Goal: Transaction & Acquisition: Purchase product/service

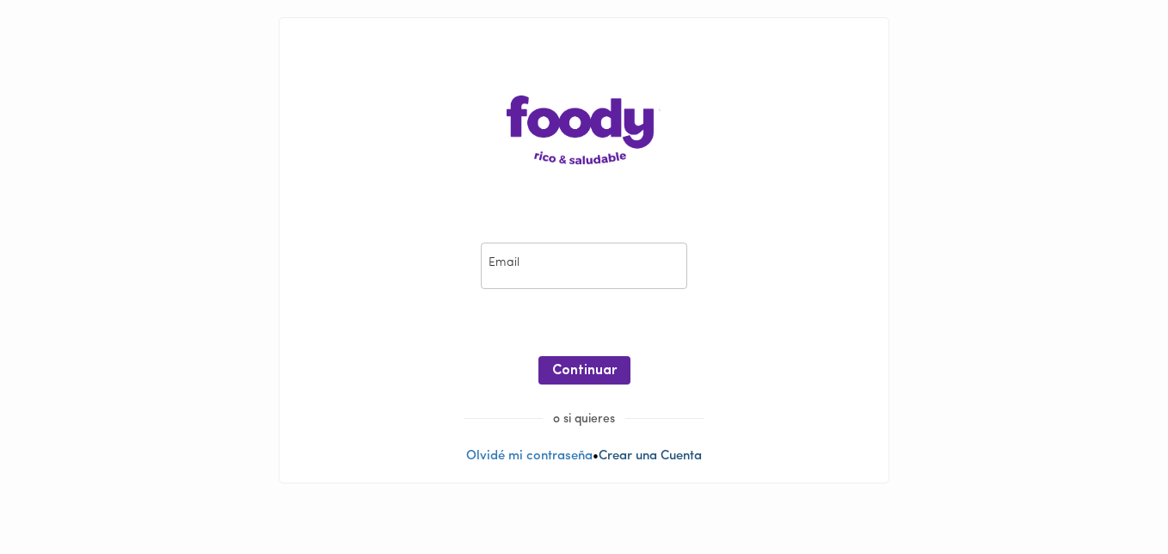
click at [647, 460] on link "Crear una Cuenta" at bounding box center [649, 456] width 103 height 13
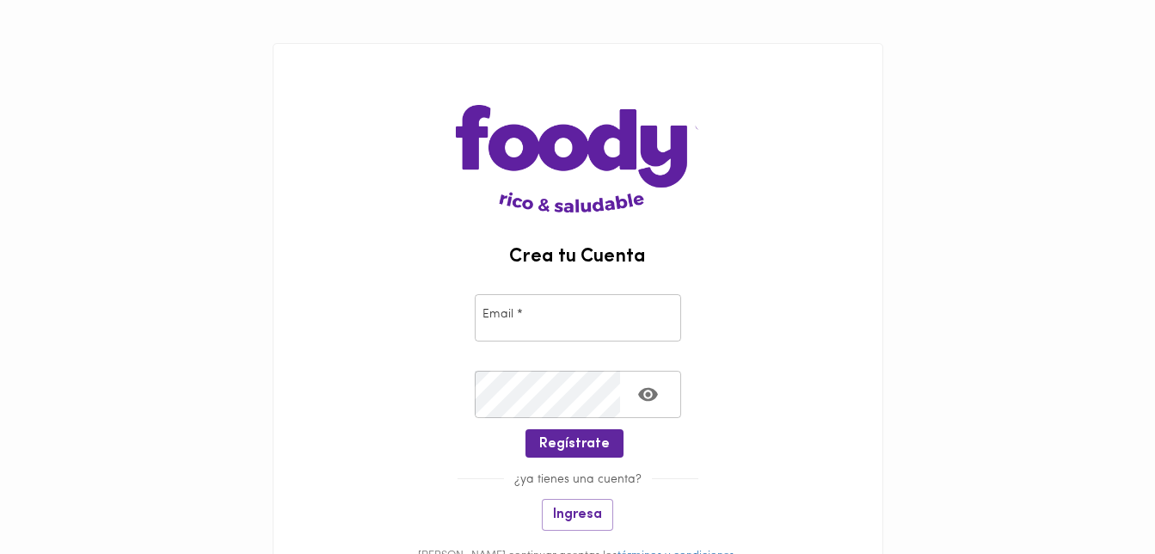
click at [575, 322] on input "email" at bounding box center [578, 317] width 206 height 47
type input "[EMAIL_ADDRESS][DOMAIN_NAME]"
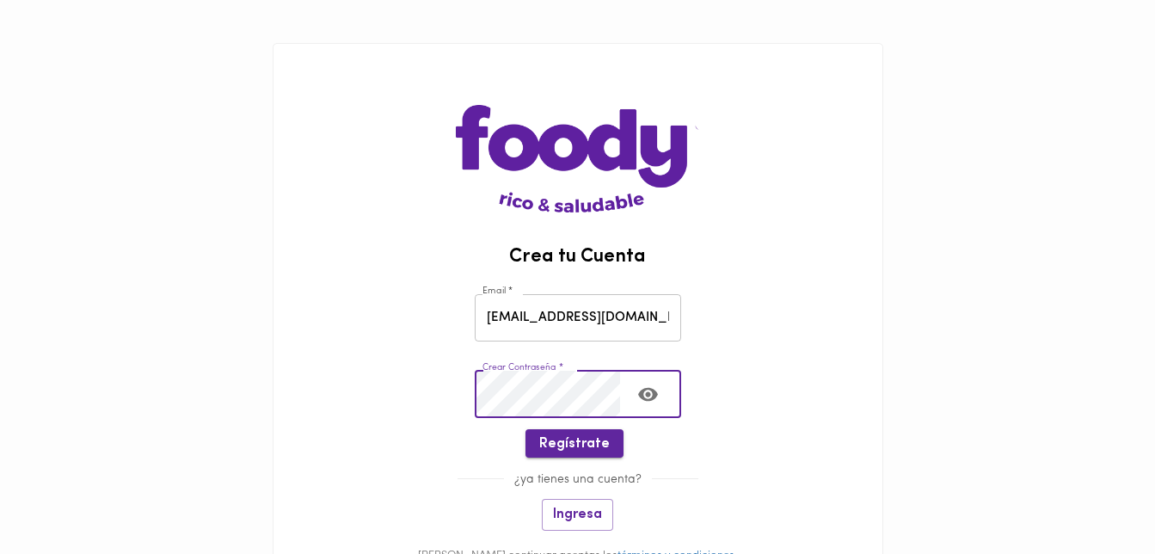
click at [589, 440] on span "Regístrate" at bounding box center [574, 444] width 71 height 16
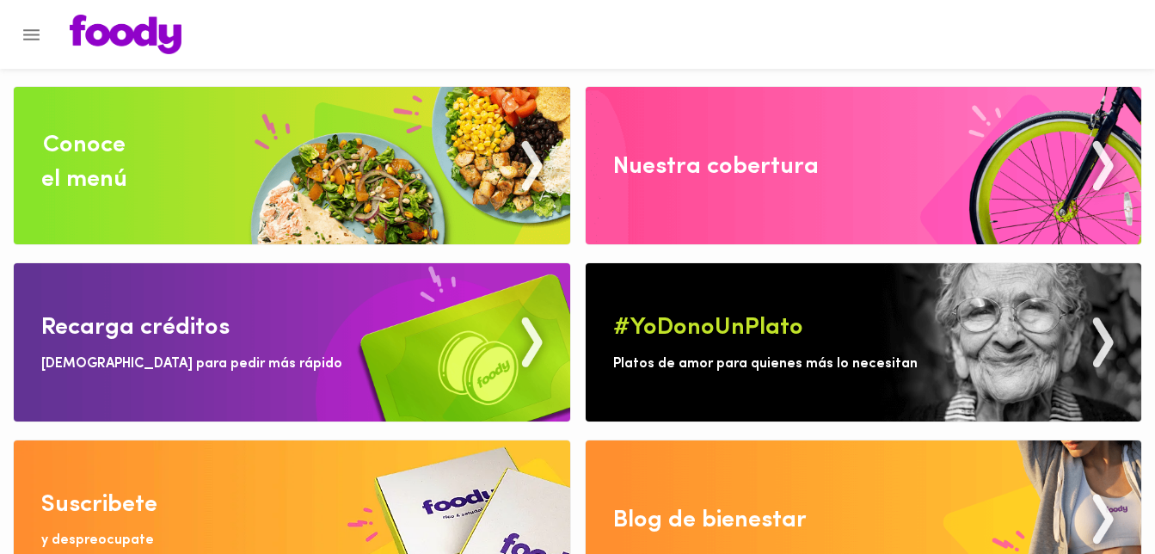
click at [307, 181] on img at bounding box center [292, 165] width 556 height 157
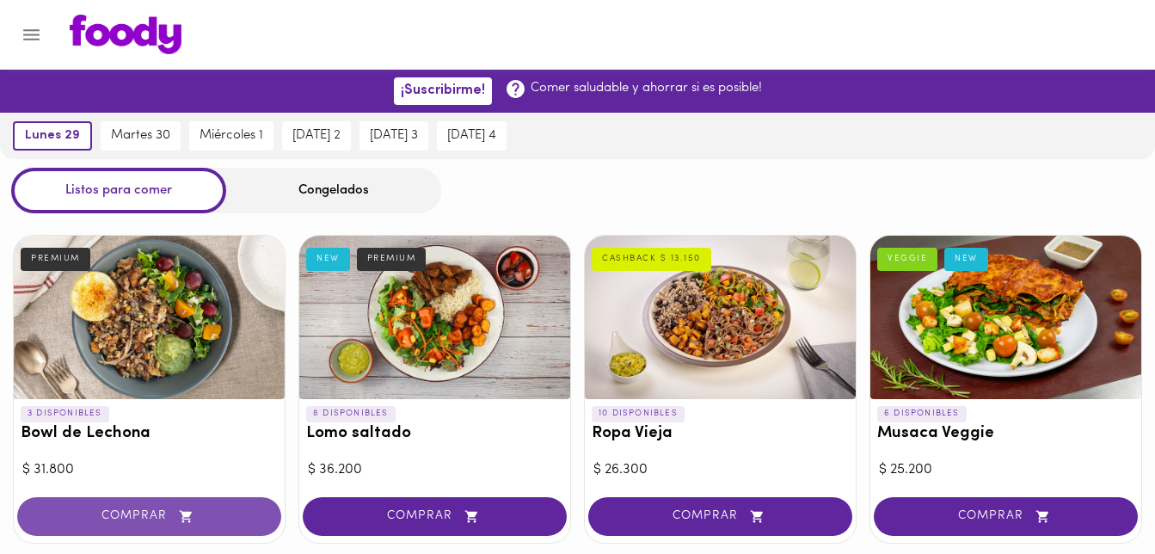
click at [175, 506] on button "COMPRAR" at bounding box center [149, 516] width 264 height 39
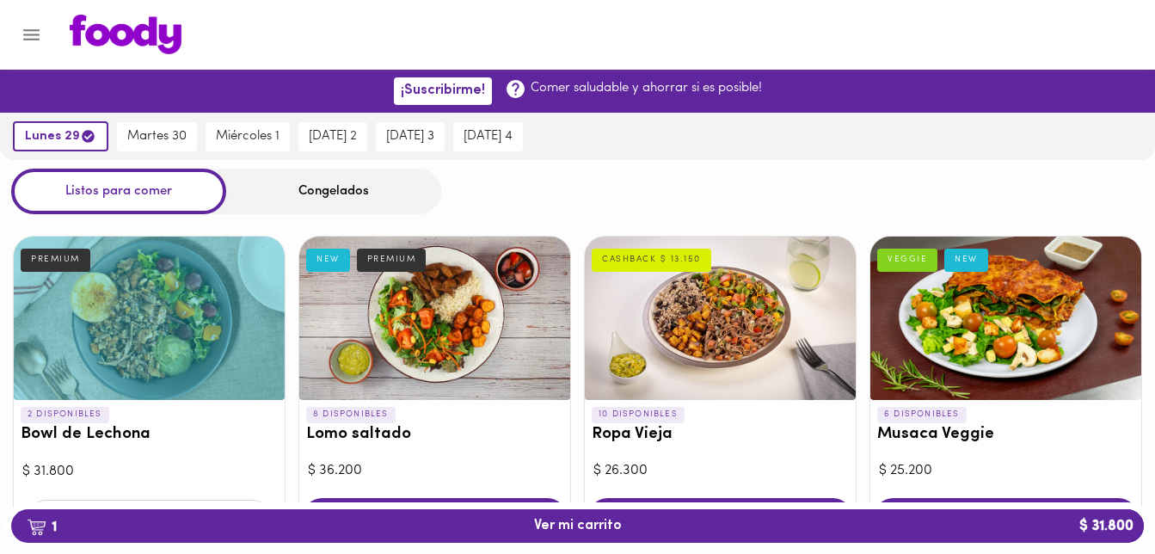
click at [634, 543] on div "1 Ver mi carrito $ 31.800" at bounding box center [577, 525] width 1146 height 47
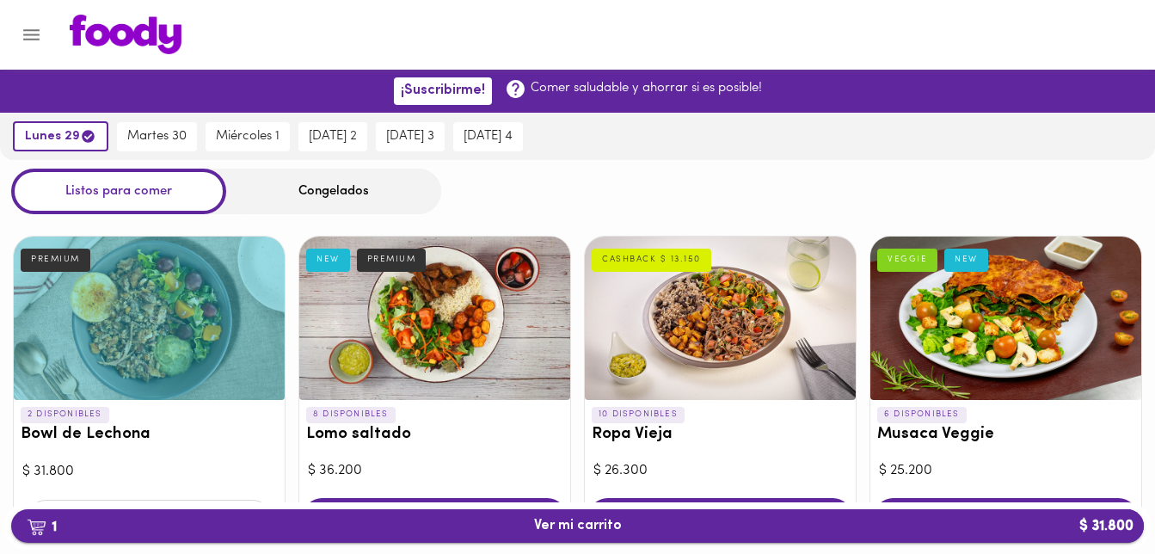
click at [630, 534] on button "1 Ver mi carrito $ 31.800" at bounding box center [577, 526] width 1132 height 34
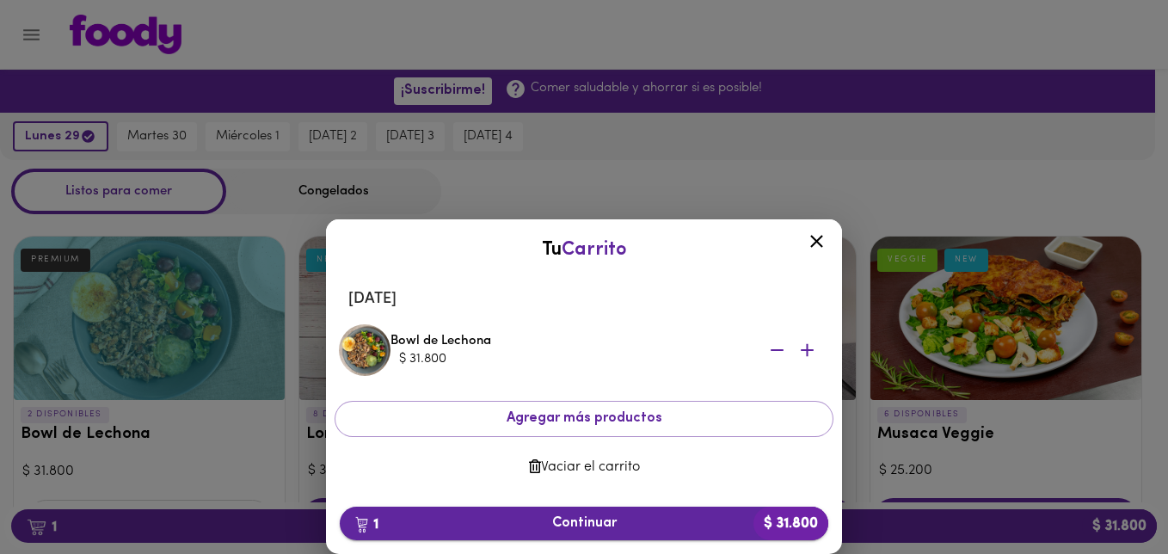
click at [594, 524] on span "1 Continuar $ 31.800" at bounding box center [583, 523] width 461 height 16
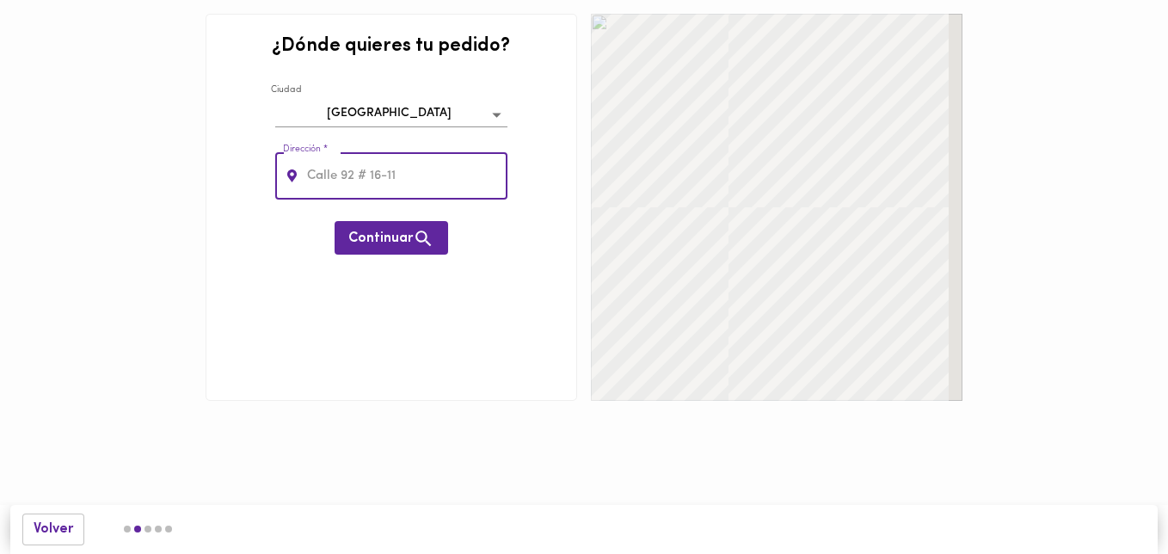
click at [356, 181] on input "text" at bounding box center [406, 175] width 204 height 47
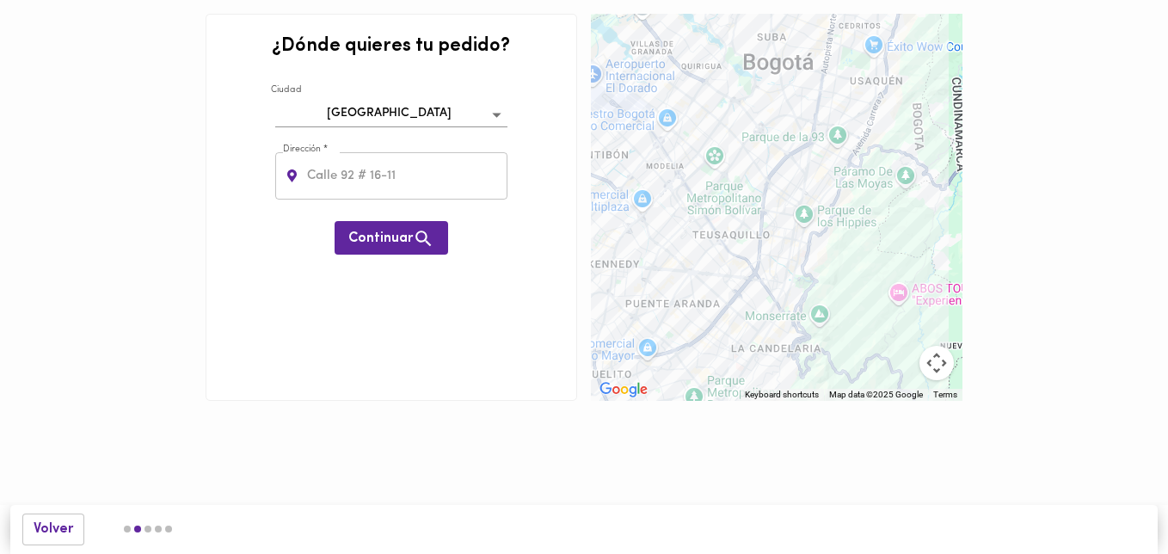
click at [664, 133] on div at bounding box center [776, 207] width 371 height 387
click at [677, 128] on div at bounding box center [776, 207] width 371 height 387
click at [673, 120] on div at bounding box center [776, 207] width 371 height 387
click at [626, 140] on div at bounding box center [776, 207] width 371 height 387
click at [377, 169] on input "text" at bounding box center [406, 175] width 204 height 47
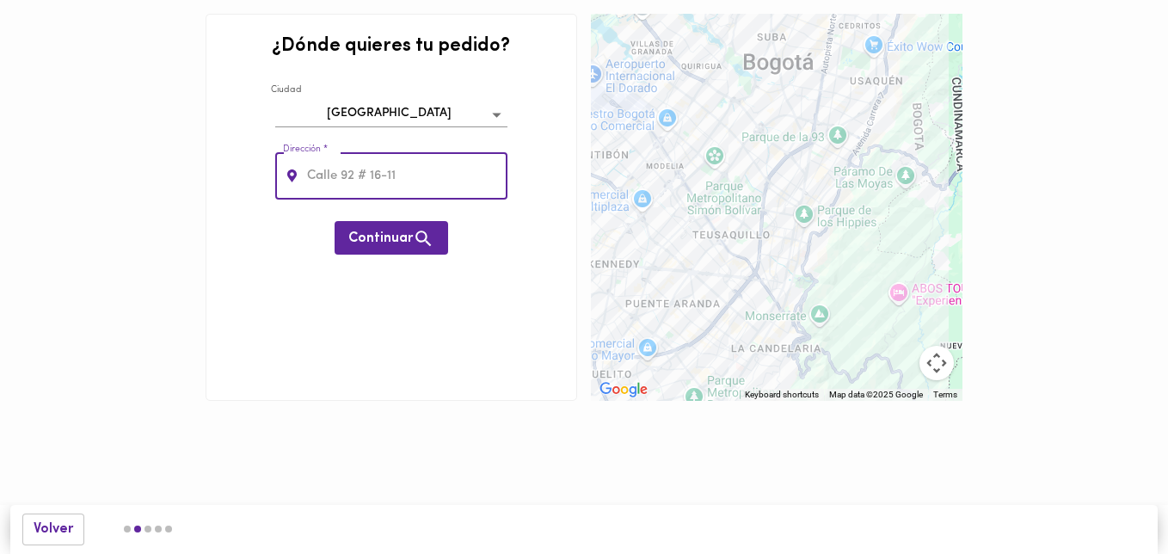
click at [400, 163] on input "text" at bounding box center [406, 175] width 204 height 47
click at [393, 179] on input "text" at bounding box center [406, 175] width 204 height 47
click at [270, 242] on div "¿Dónde quieres tu pedido? [GEOGRAPHIC_DATA] bogota Dirección * Dirección * Cont…" at bounding box center [391, 207] width 371 height 387
click at [433, 104] on body "0cAFcWeA6aF443cqzDWSrukIY4rsexgypr2JfG7UdXm5oextUKbqG3lIlap0JV-J0sly-DTnkdwVjW-…" at bounding box center [584, 226] width 1168 height 452
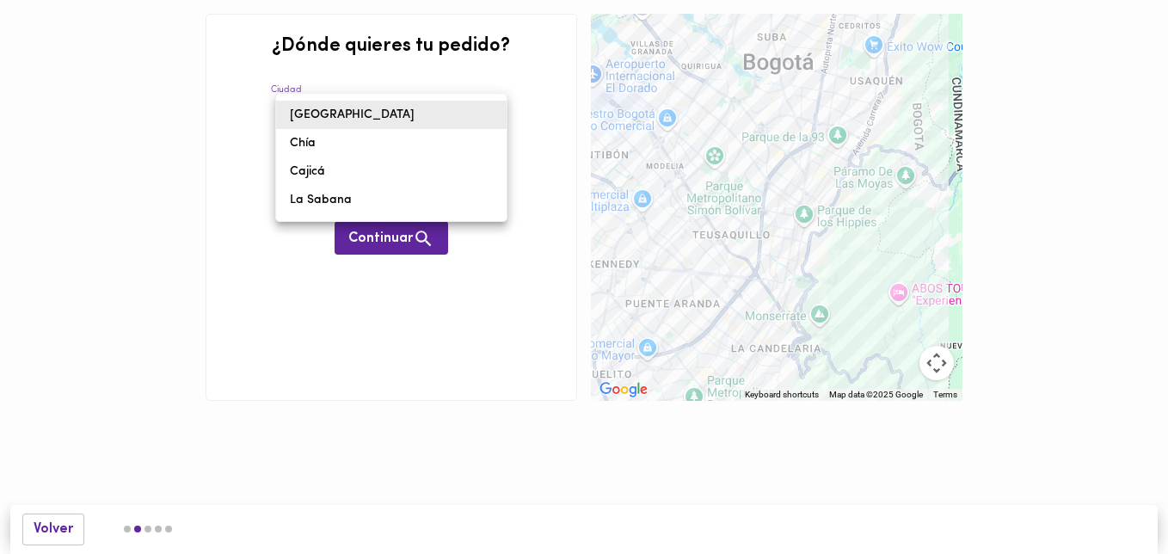
click at [239, 159] on div at bounding box center [584, 277] width 1168 height 554
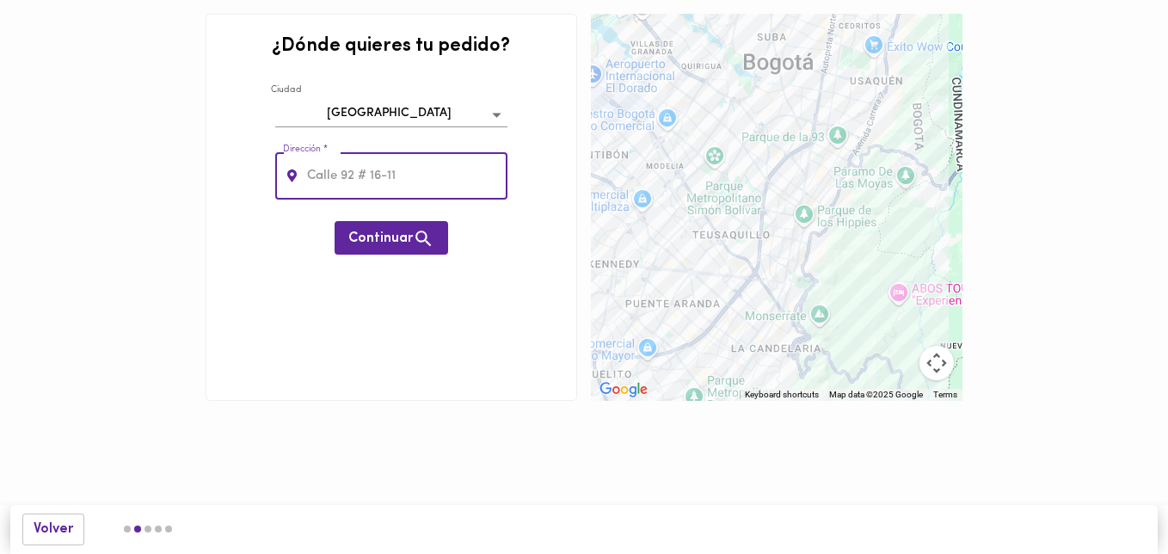
click at [356, 184] on input "text" at bounding box center [406, 175] width 204 height 47
type input "avenida 38 estatal 15"
click at [377, 230] on span "Continuar" at bounding box center [391, 238] width 86 height 21
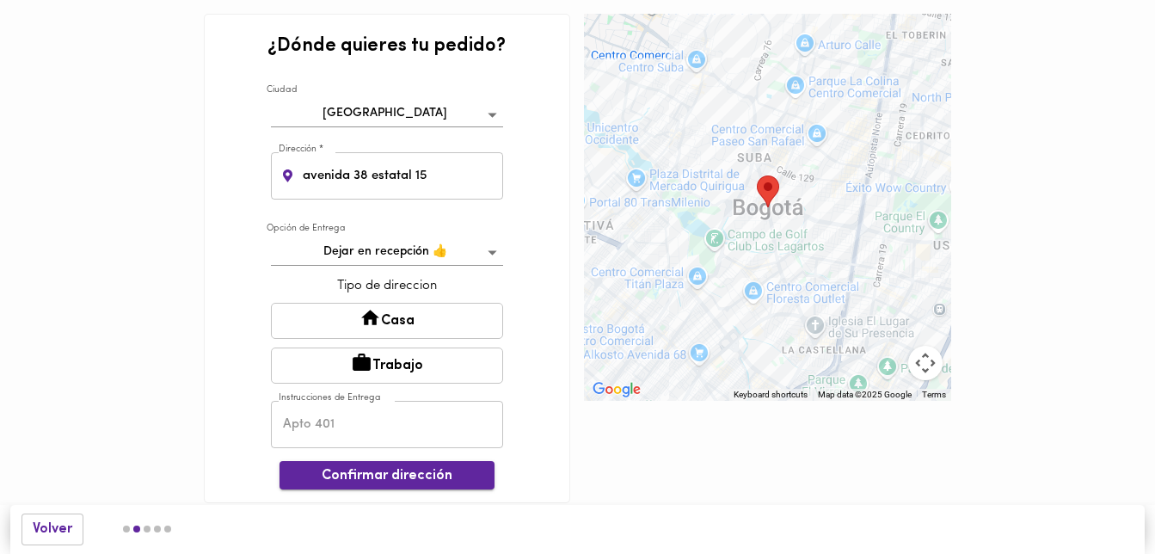
click at [377, 469] on span "Confirmar dirección" at bounding box center [386, 476] width 187 height 16
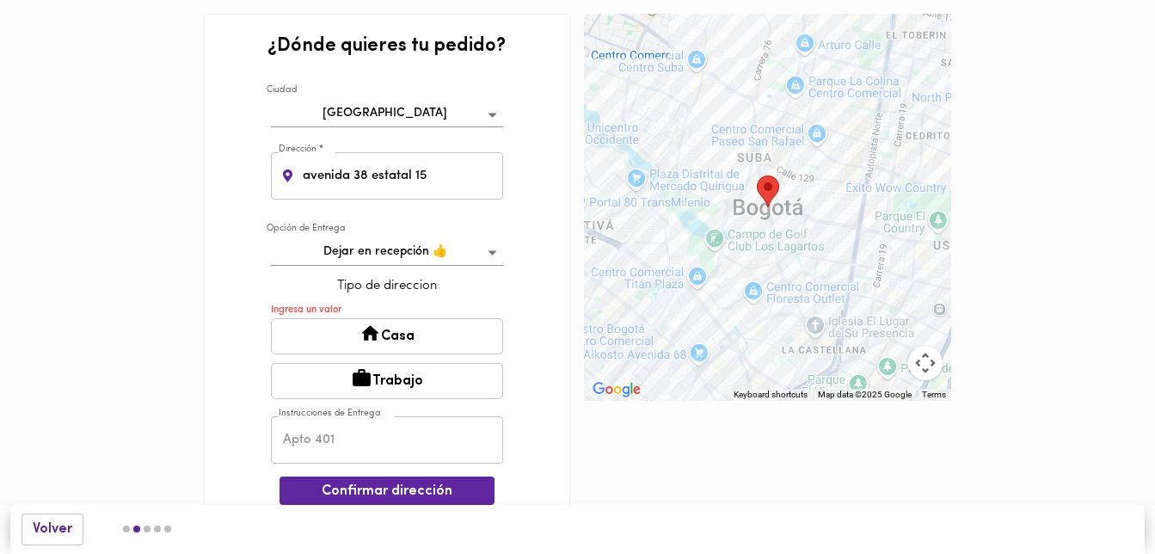
click at [385, 330] on button "Casa" at bounding box center [387, 336] width 232 height 36
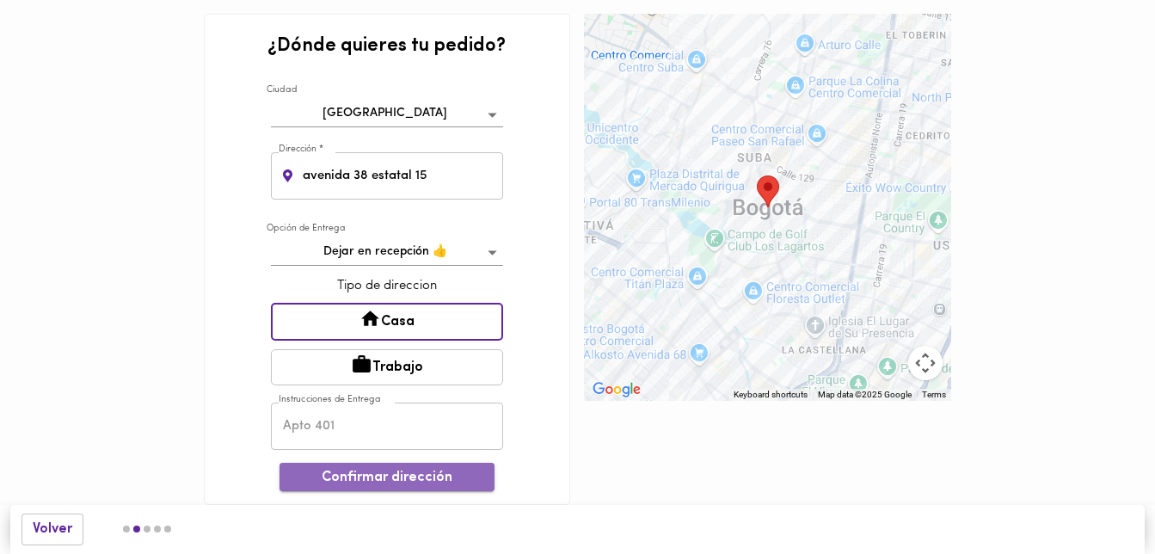
click at [396, 472] on span "Confirmar dirección" at bounding box center [386, 477] width 187 height 16
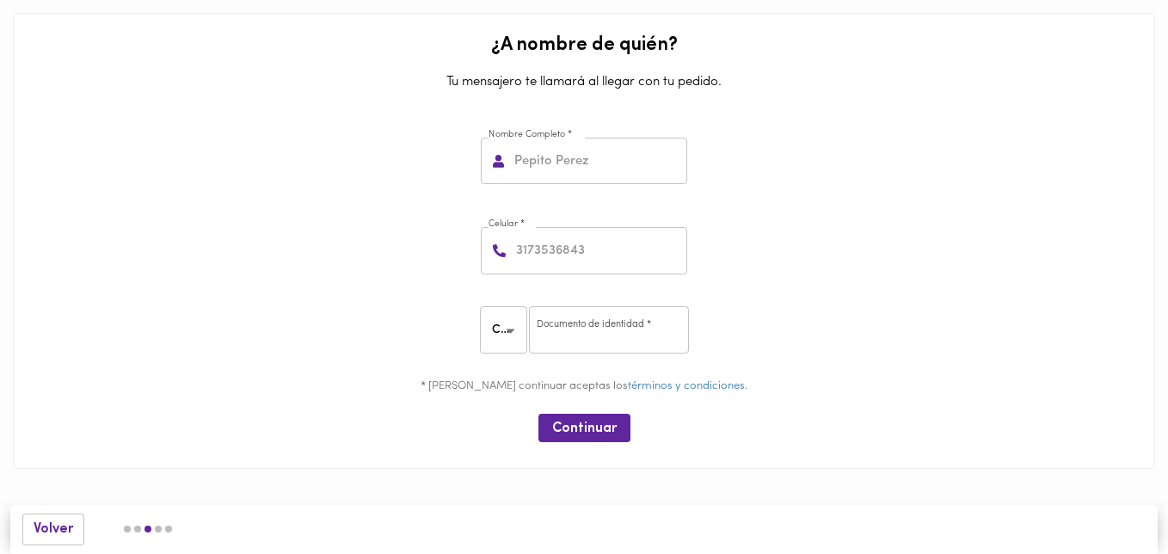
click at [538, 169] on input "text" at bounding box center [599, 161] width 176 height 47
type input "[PERSON_NAME]"
click at [558, 257] on input "number" at bounding box center [599, 250] width 175 height 47
click at [547, 264] on input "number" at bounding box center [599, 250] width 175 height 47
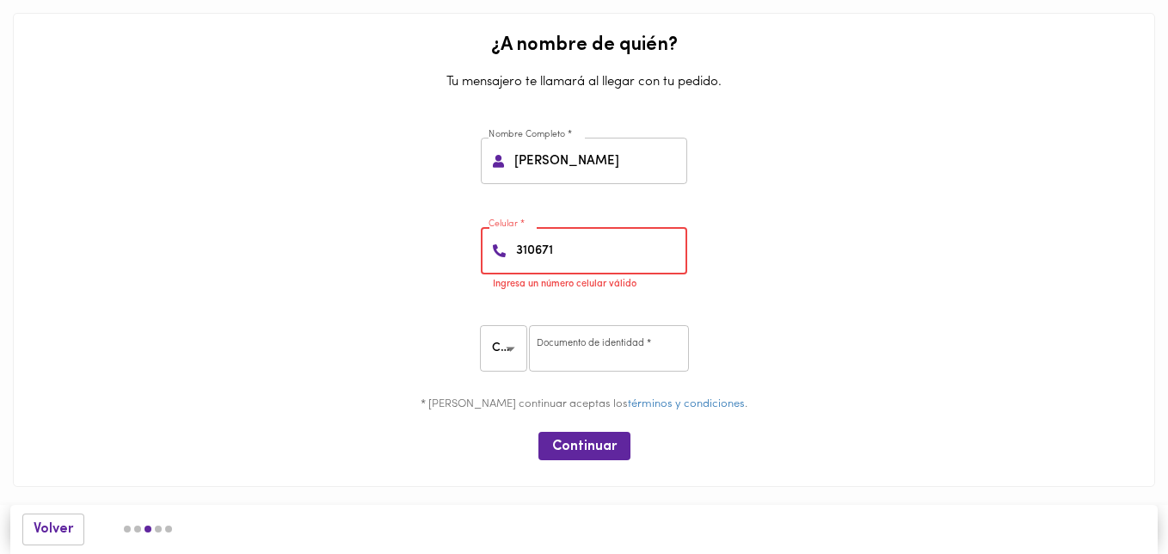
type input "310671"
click at [441, 338] on div "CC CC ​ Documento de identidad * Documento de identidad *" at bounding box center [584, 350] width 1128 height 79
click at [561, 245] on input "310671" at bounding box center [599, 250] width 175 height 47
click at [542, 251] on input "number" at bounding box center [599, 250] width 175 height 47
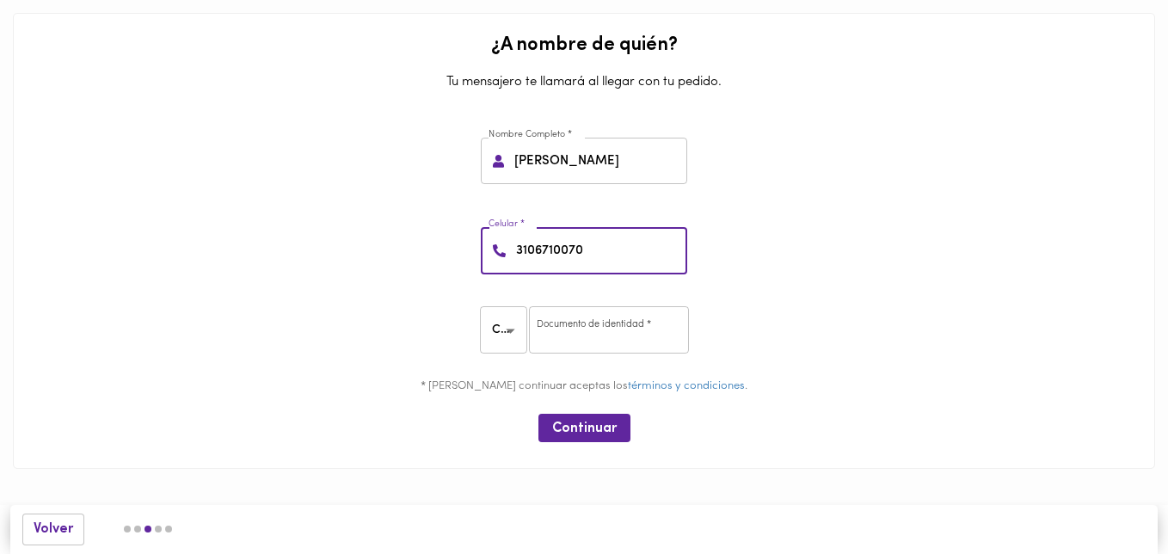
type input "3106710070"
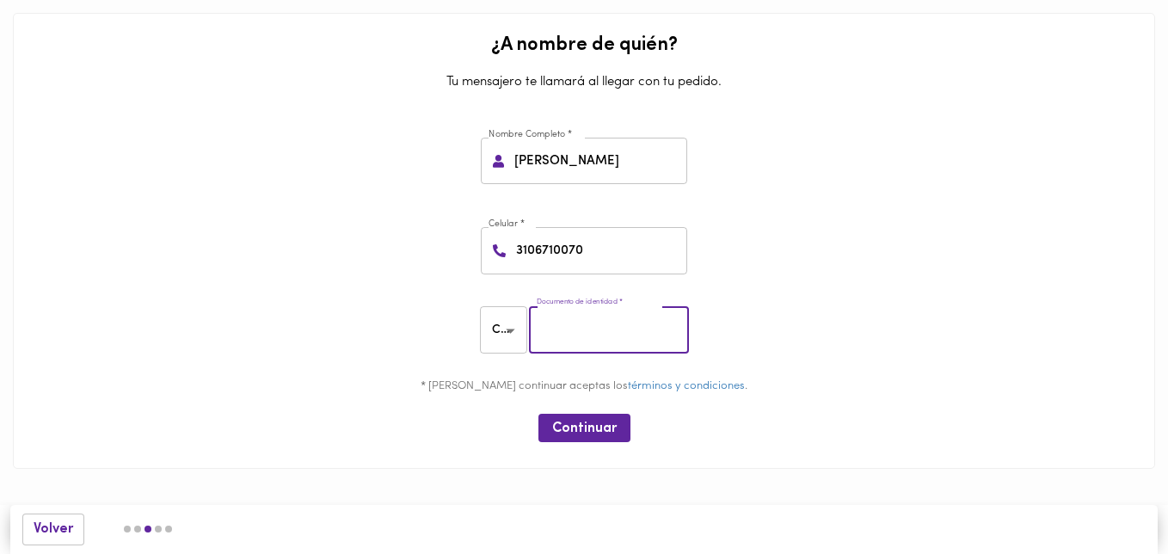
click at [582, 337] on input "number" at bounding box center [609, 329] width 160 height 47
type input "43567883"
click at [570, 417] on button "Continuar" at bounding box center [584, 428] width 92 height 28
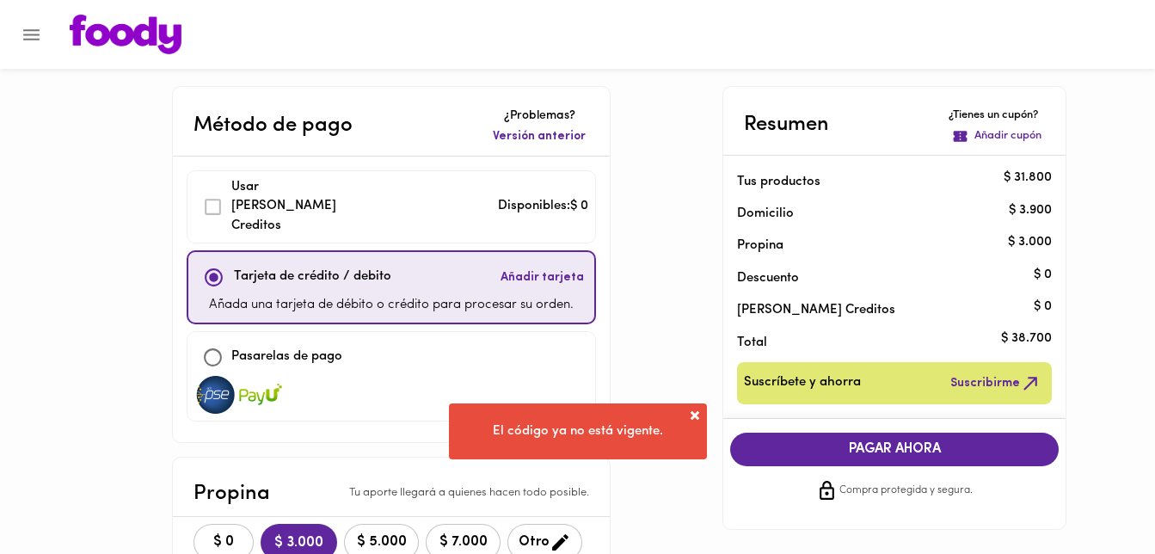
click at [688, 414] on span at bounding box center [694, 415] width 17 height 17
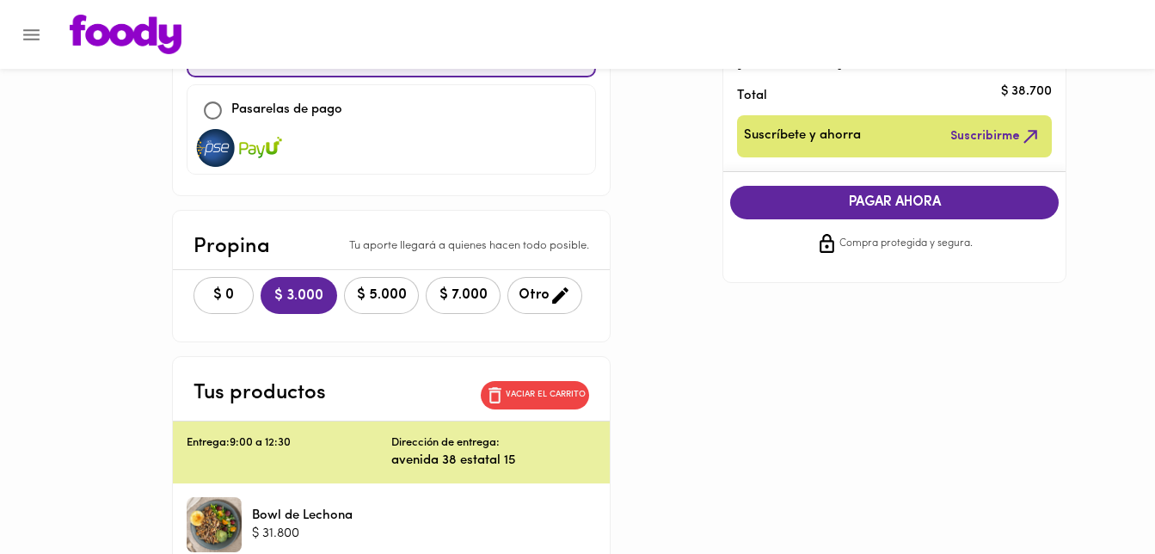
scroll to position [89, 0]
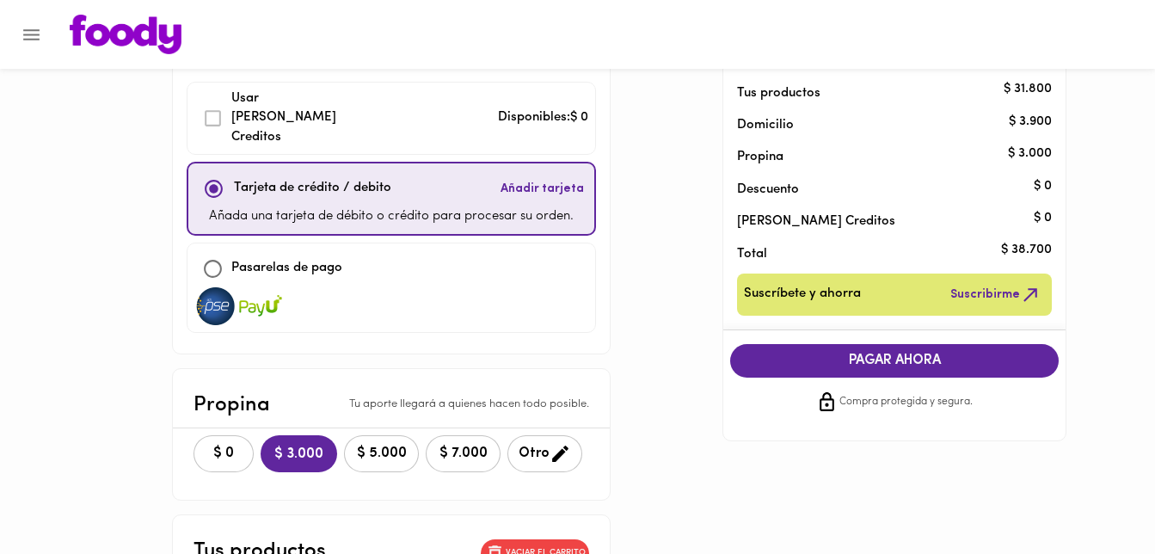
click at [815, 353] on span "PAGAR AHORA" at bounding box center [894, 361] width 294 height 16
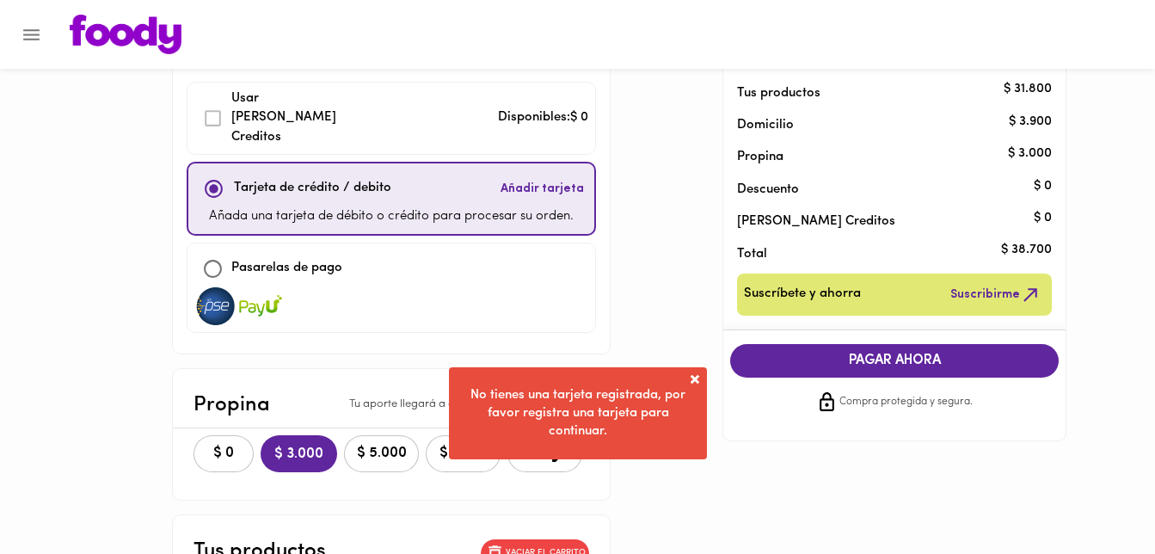
click at [698, 378] on span at bounding box center [694, 379] width 17 height 17
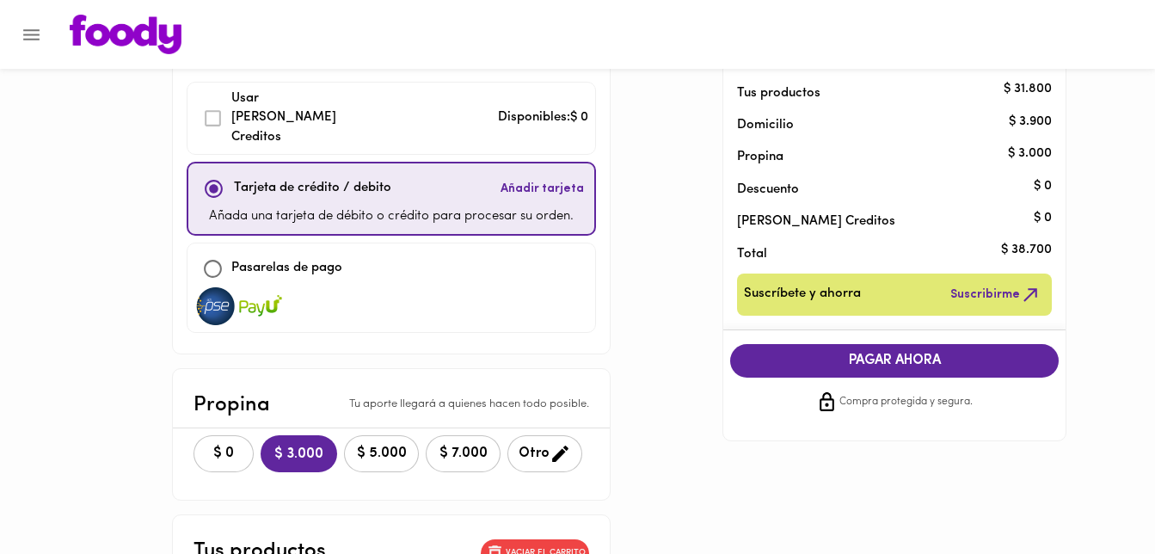
click at [542, 181] on span "Añadir tarjeta" at bounding box center [541, 189] width 83 height 17
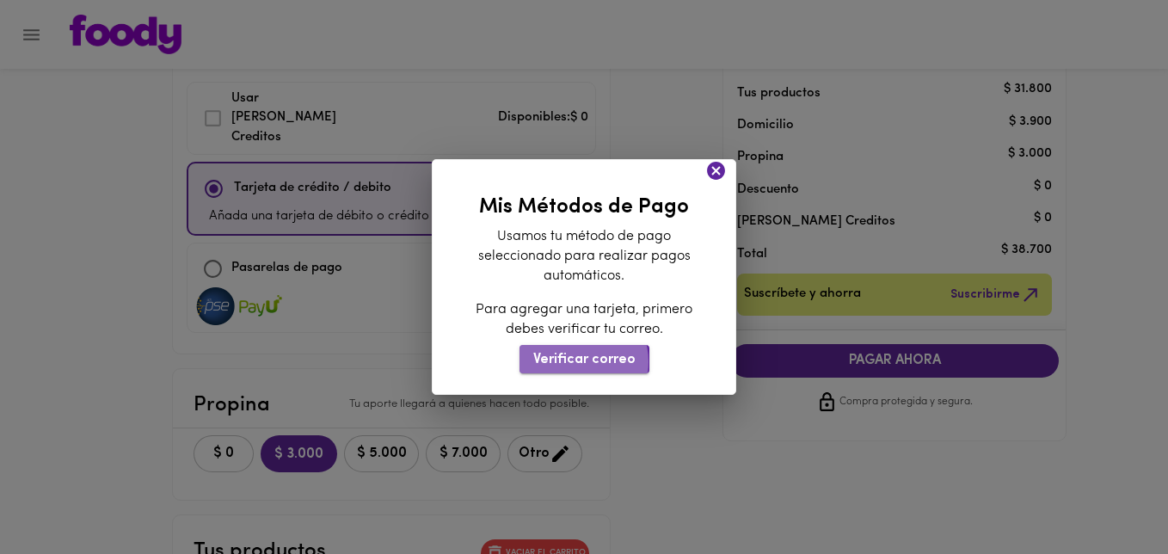
click at [574, 362] on span "Verificar correo" at bounding box center [584, 360] width 102 height 16
click at [595, 359] on span "Verificar correo" at bounding box center [584, 360] width 102 height 16
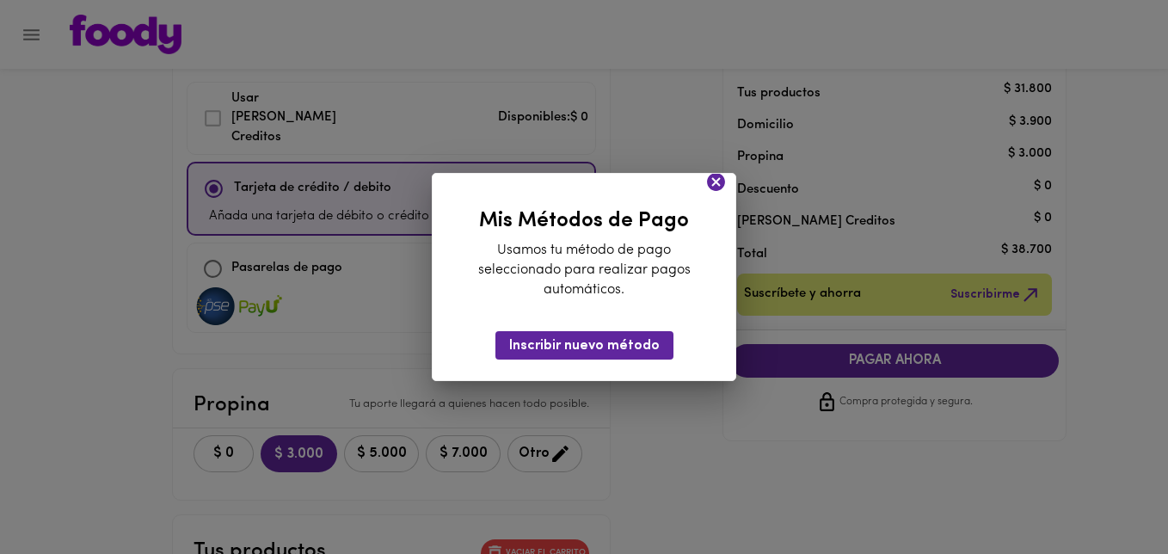
click at [715, 179] on icon at bounding box center [716, 182] width 18 height 18
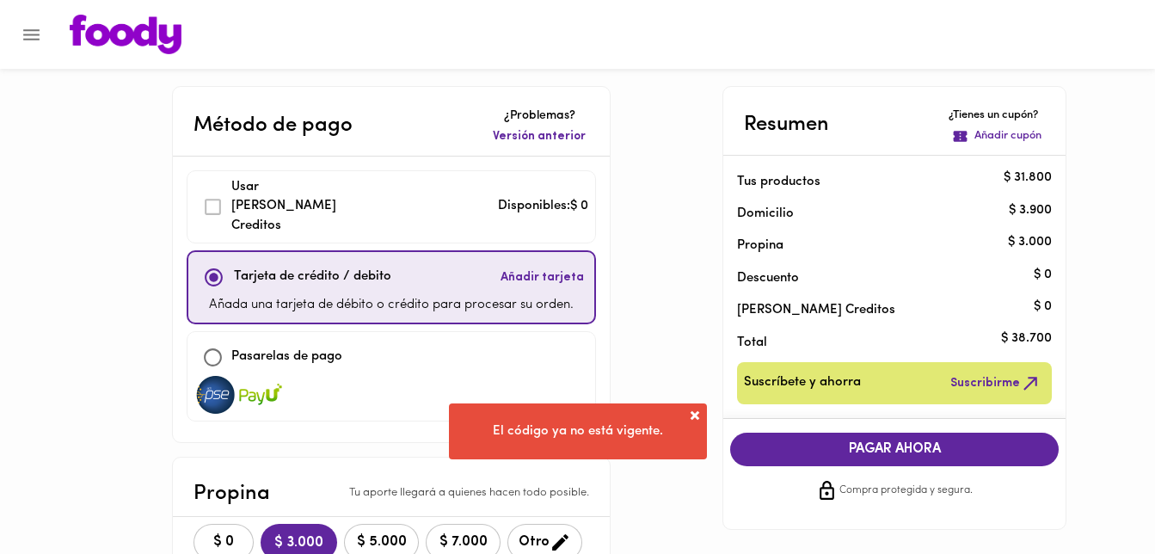
click at [554, 269] on span "Añadir tarjeta" at bounding box center [541, 277] width 83 height 17
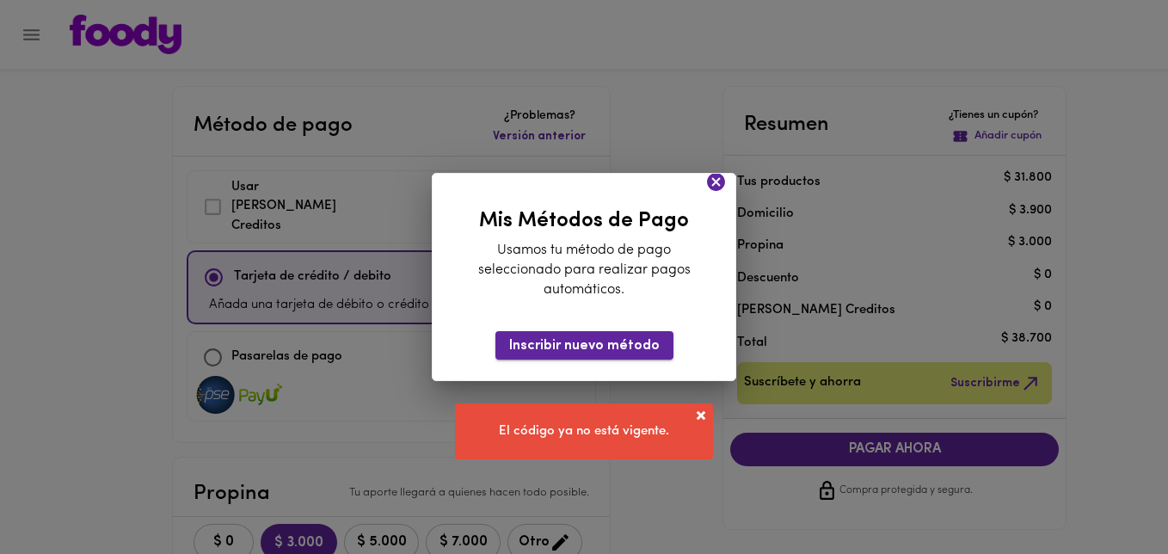
click at [593, 352] on span "Inscribir nuevo método" at bounding box center [584, 346] width 150 height 16
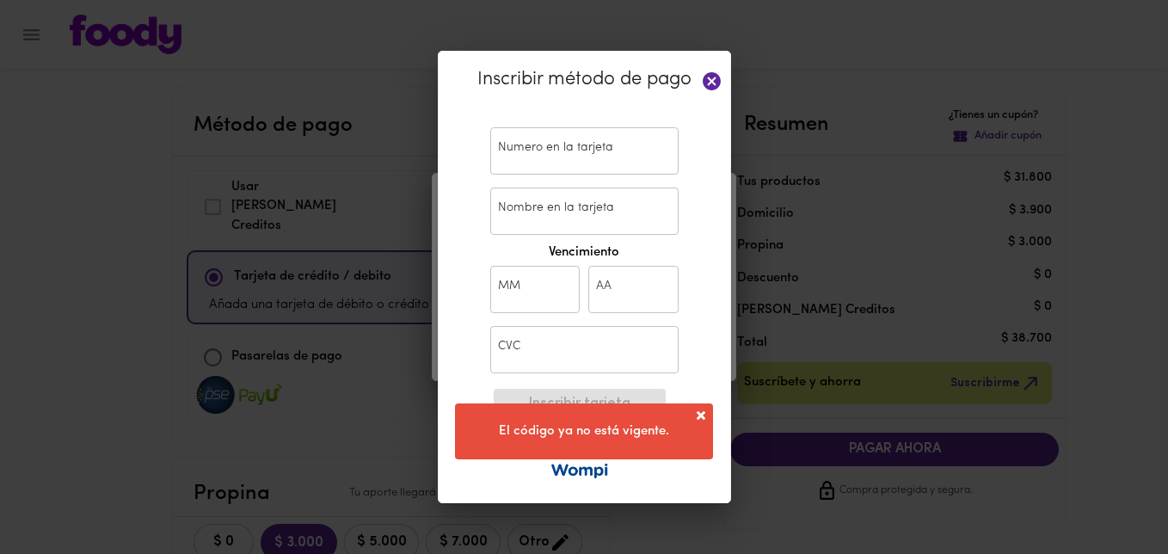
click at [575, 171] on input "text" at bounding box center [584, 150] width 188 height 47
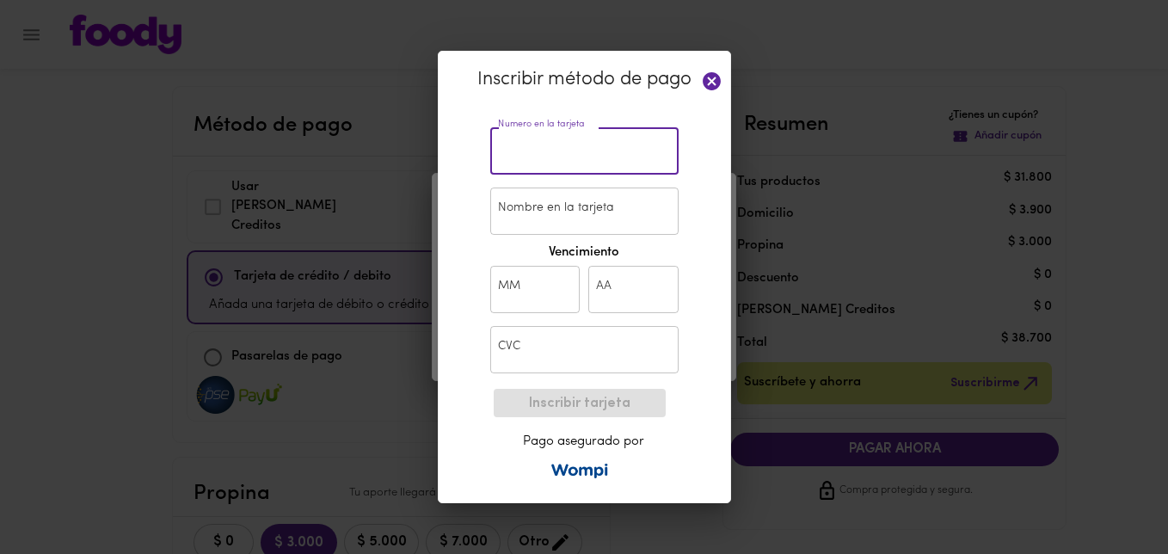
paste input "4266 9020 8545 6182"
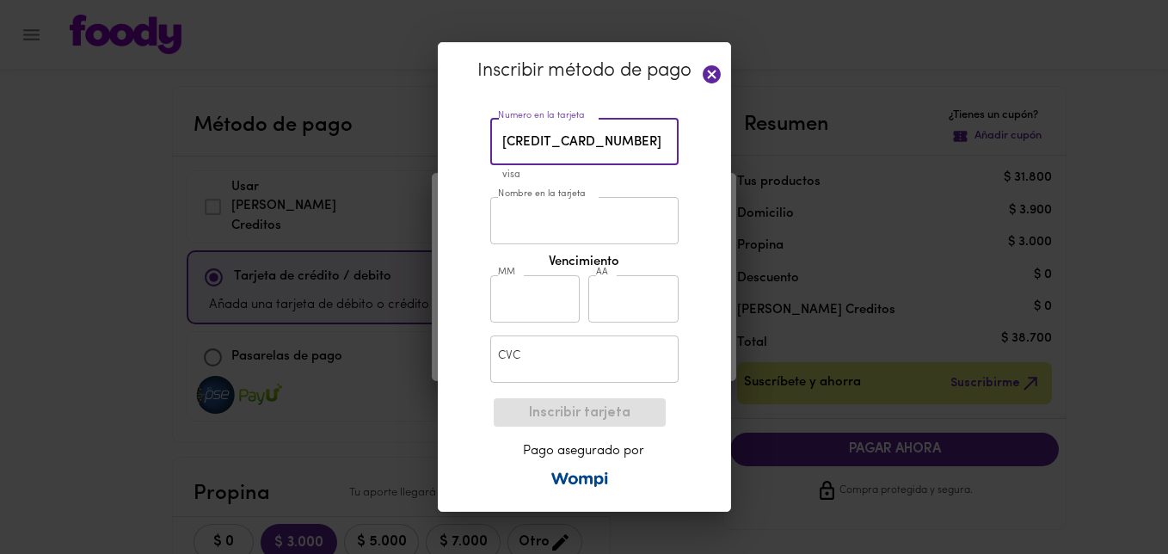
type input "4266 9020 8545 6182"
click at [482, 195] on div "Numero en la tarjeta 4266 9020 8545 6182 Numero en la tarjeta visa Nombre en la…" at bounding box center [585, 250] width 206 height 282
click at [547, 230] on input "Nombre en la tarjeta" at bounding box center [584, 220] width 188 height 47
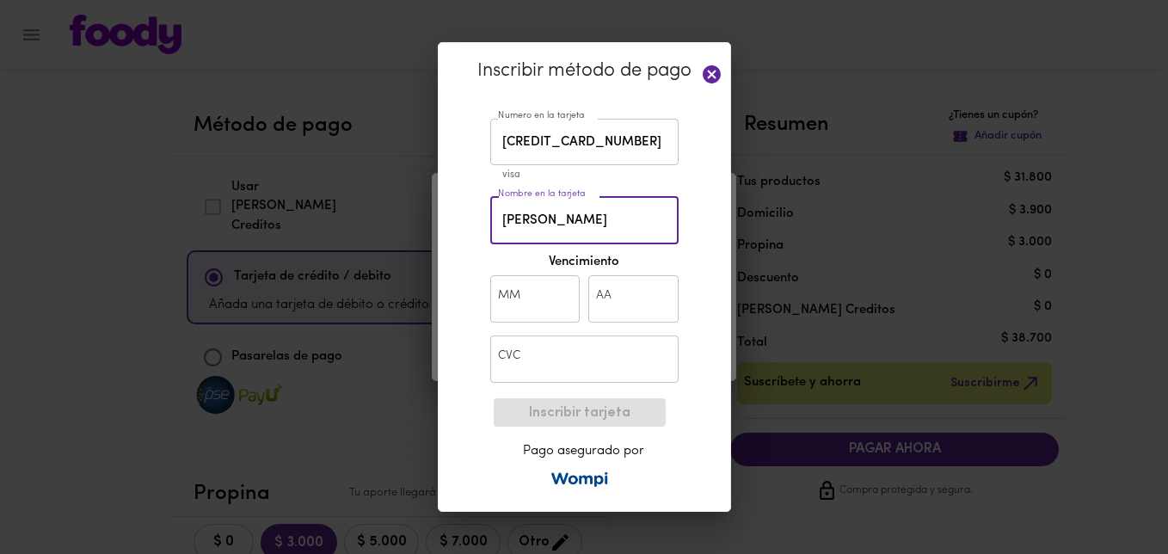
type input "[PERSON_NAME]"
click at [501, 316] on input "text" at bounding box center [535, 298] width 90 height 47
type input "03"
click at [599, 291] on input "text" at bounding box center [633, 298] width 90 height 47
type input "29"
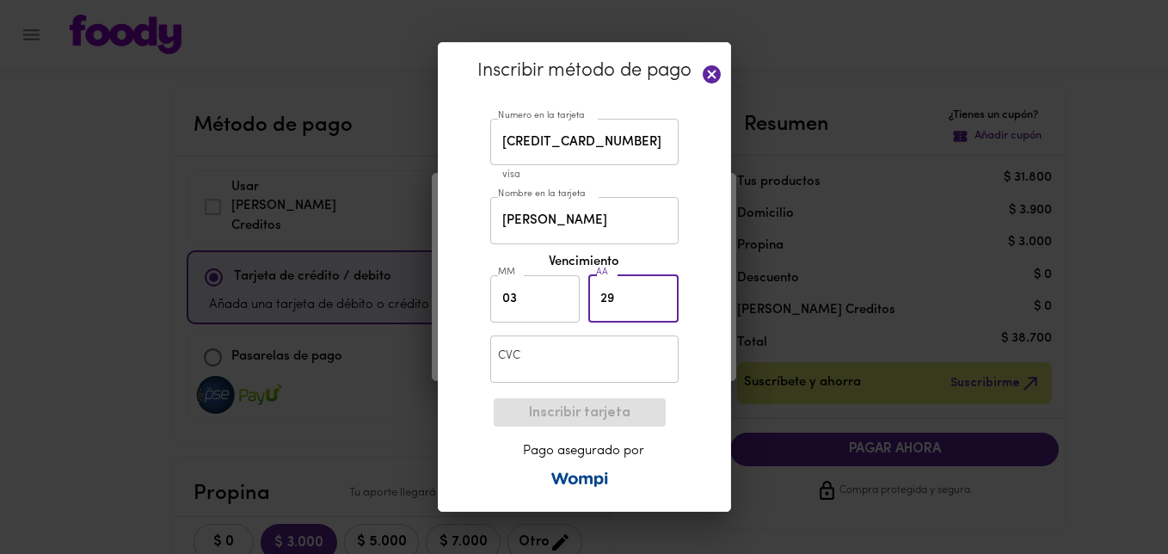
click at [558, 347] on input "text" at bounding box center [584, 358] width 188 height 47
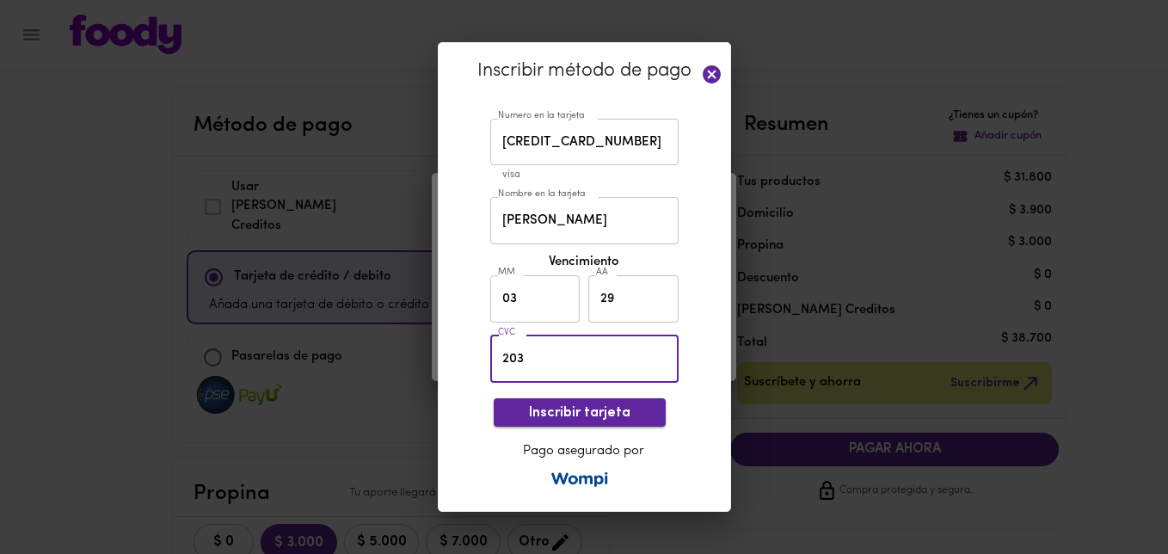
type input "203"
click at [586, 422] on button "Inscribir tarjeta" at bounding box center [580, 412] width 172 height 28
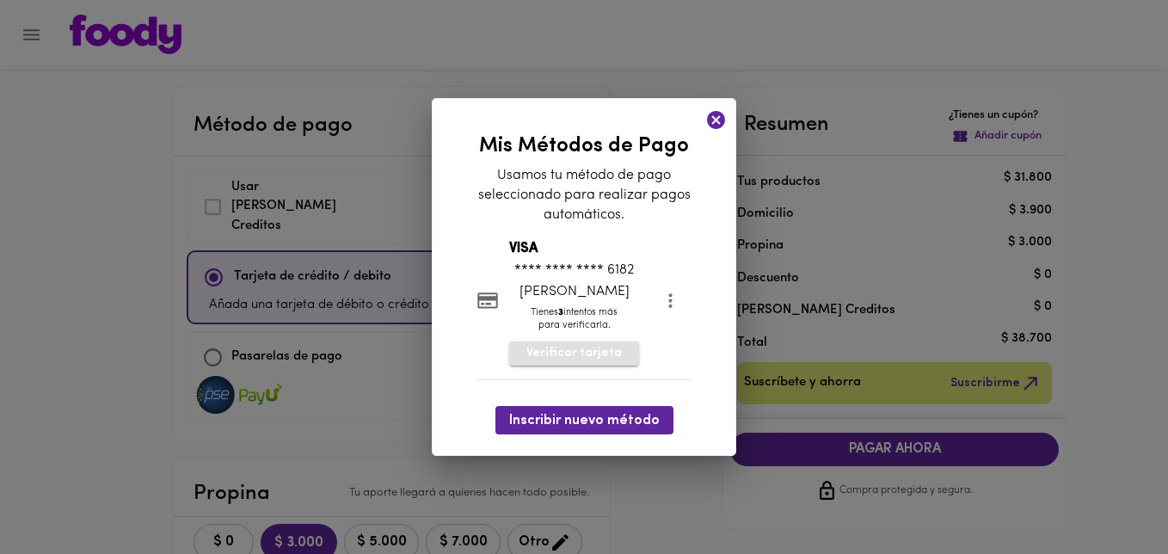
click at [598, 351] on span "Verificar tarjeta" at bounding box center [573, 353] width 95 height 17
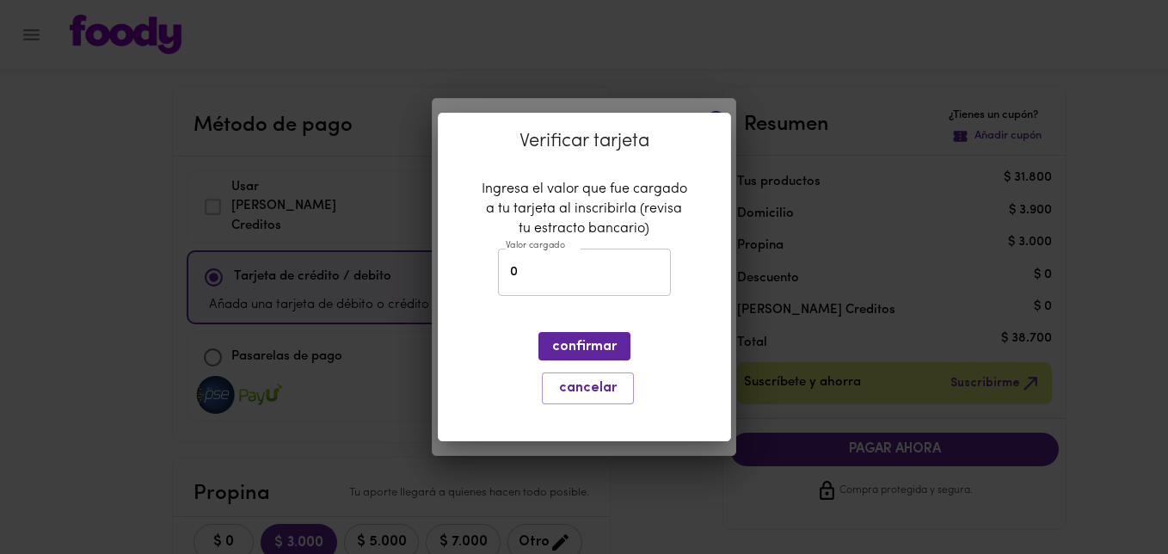
click at [585, 279] on input "0" at bounding box center [584, 272] width 173 height 47
type input "299"
click at [572, 335] on button "confirmar" at bounding box center [584, 346] width 92 height 28
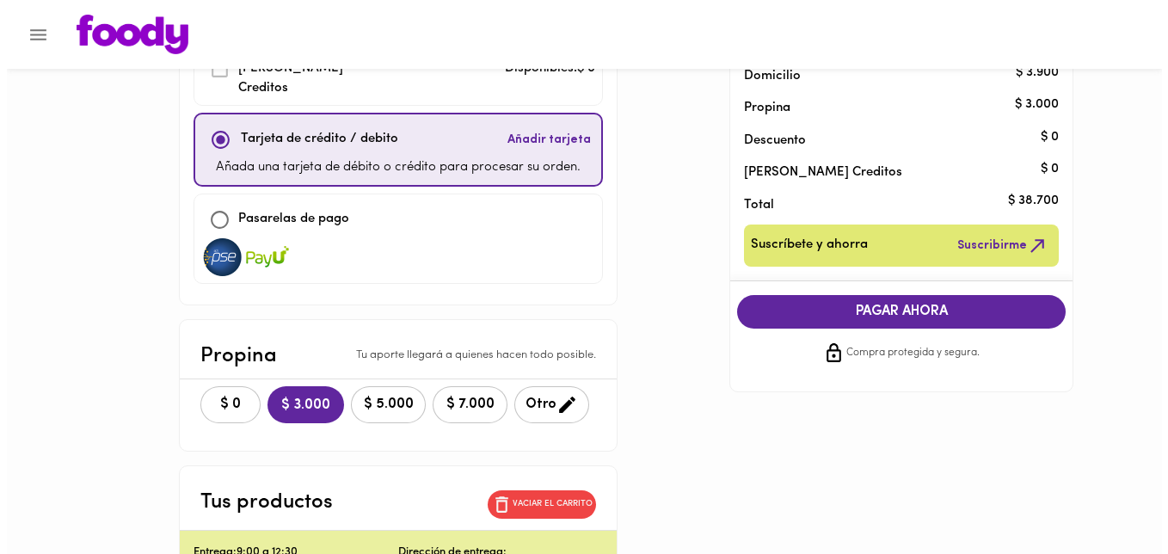
scroll to position [89, 0]
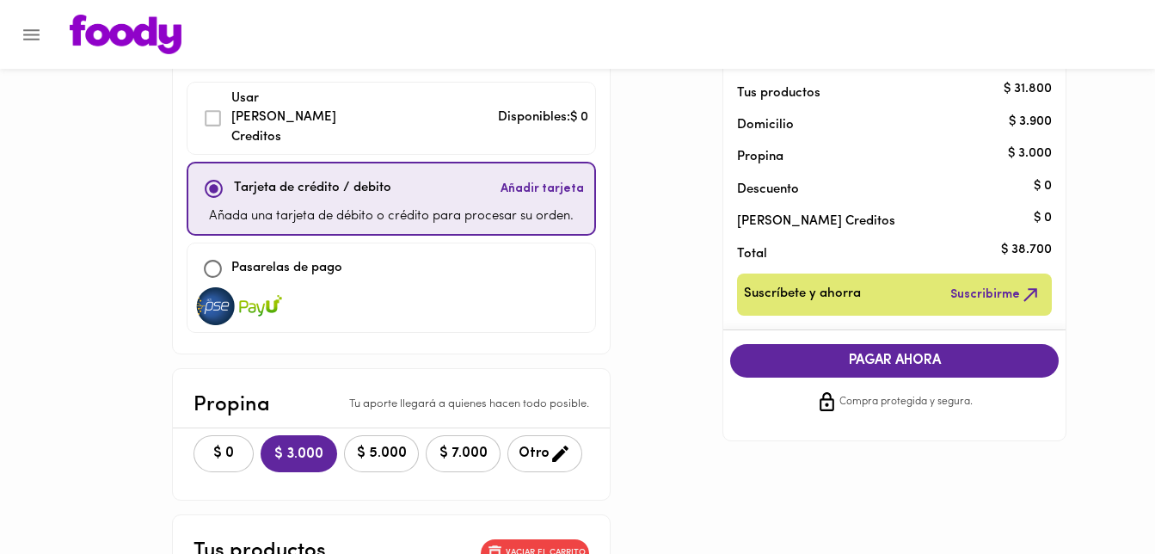
click at [553, 181] on span "Añadir tarjeta" at bounding box center [541, 189] width 83 height 17
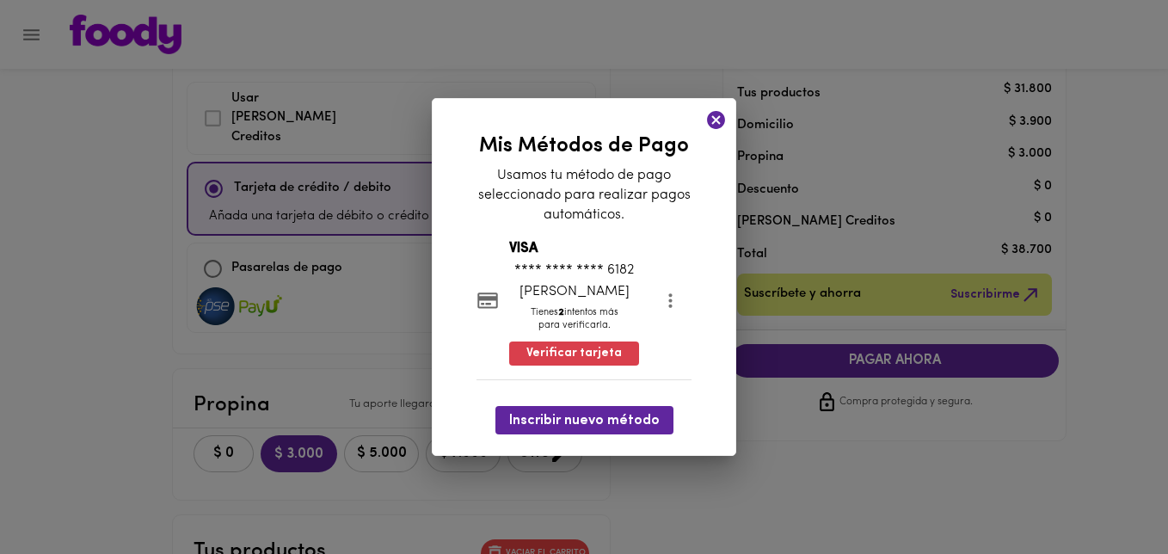
click at [584, 305] on div "VISA **** **** **** 6182 carlos arias Tienes 2 intentos más para verificarla. V…" at bounding box center [574, 300] width 130 height 123
click at [592, 416] on span "Inscribir nuevo método" at bounding box center [584, 421] width 150 height 16
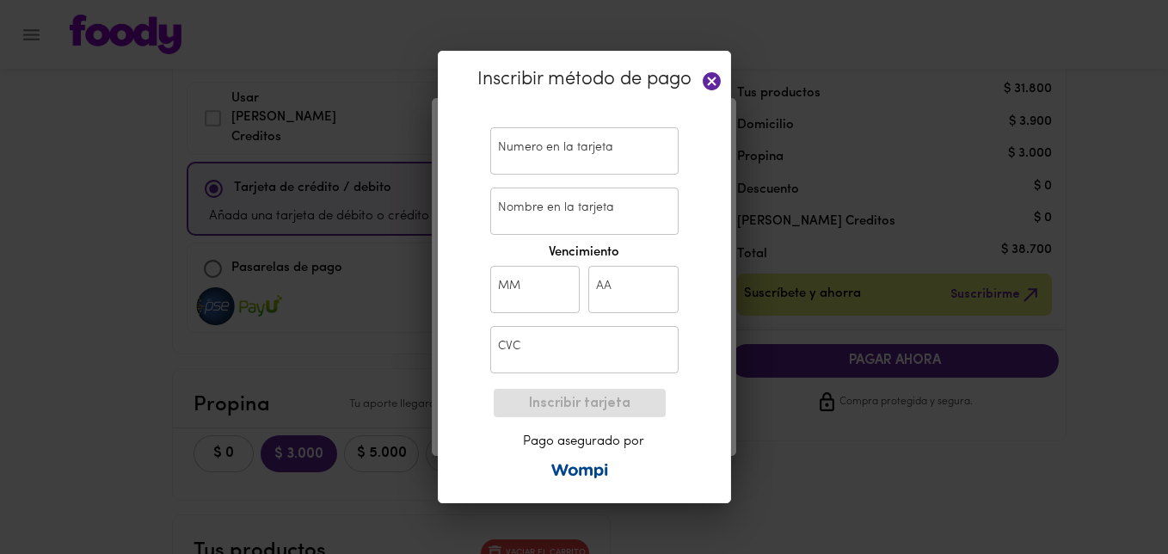
click at [544, 163] on input "text" at bounding box center [584, 150] width 188 height 47
paste input "4266 9020 8545 1068"
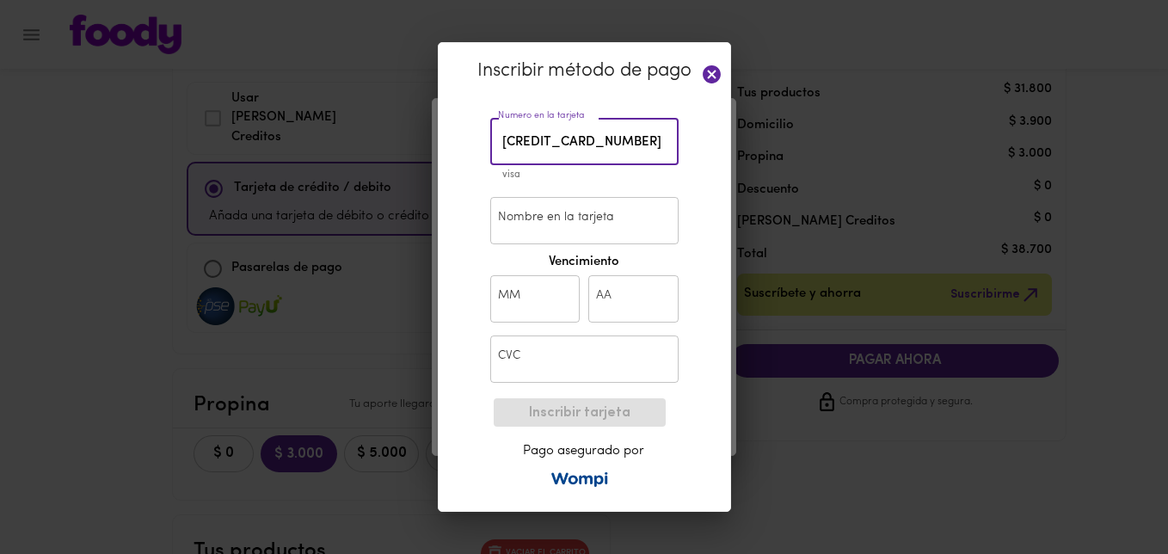
type input "4266 9020 8545 1068"
click at [453, 180] on div "Inscribir método de pago Numero en la tarjeta 4266 9020 8545 1068 Numero en la …" at bounding box center [584, 277] width 293 height 470
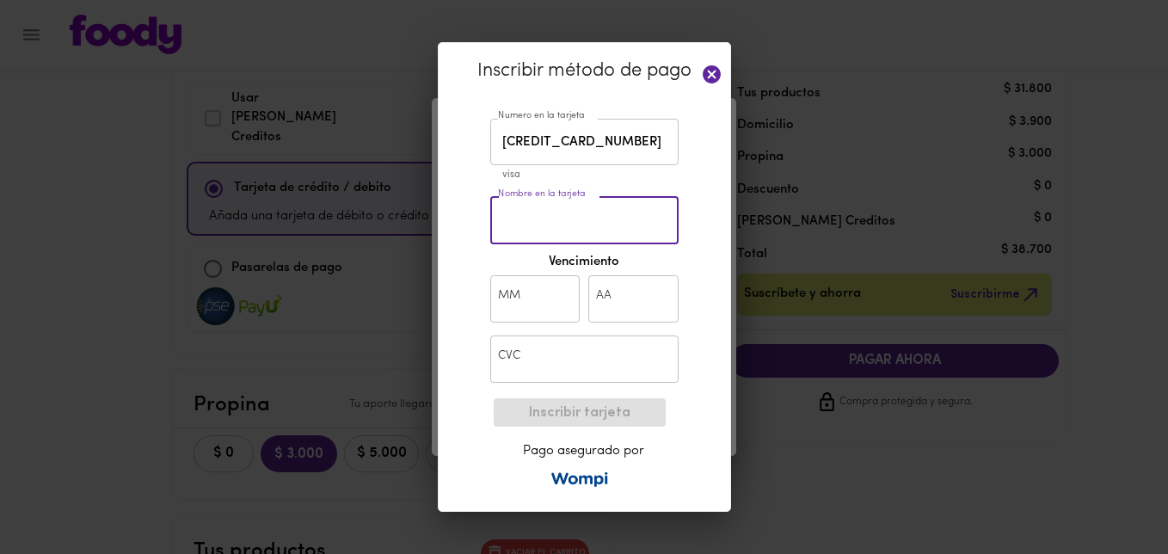
click at [555, 205] on input "Nombre en la tarjeta" at bounding box center [584, 220] width 188 height 47
type input "[PERSON_NAME]"
click at [500, 301] on input "text" at bounding box center [535, 298] width 90 height 47
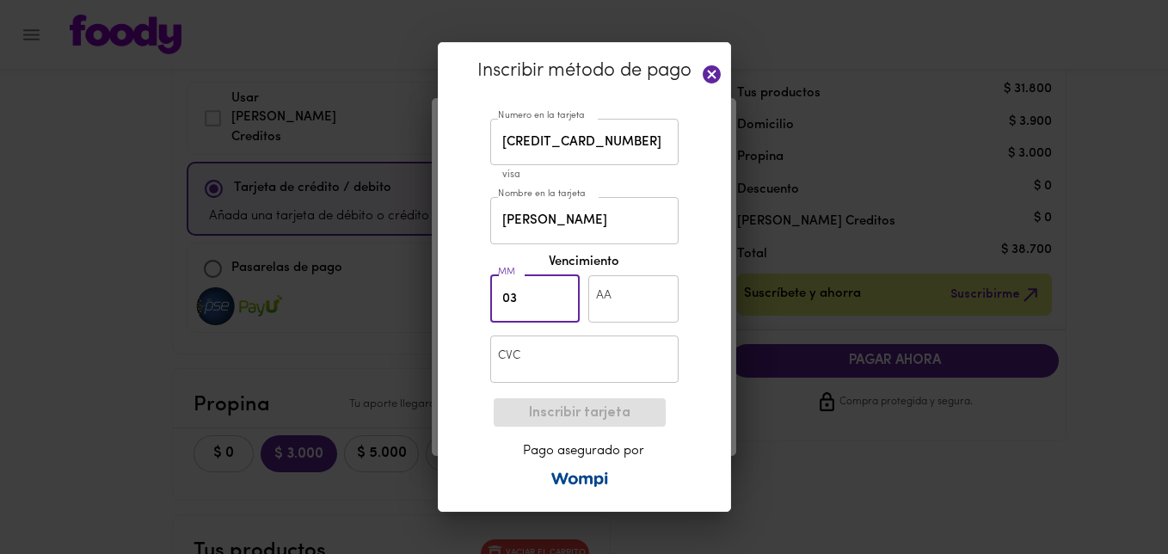
type input "03"
click at [614, 291] on input "text" at bounding box center [633, 298] width 90 height 47
type input "29"
click at [543, 359] on input "text" at bounding box center [584, 358] width 188 height 47
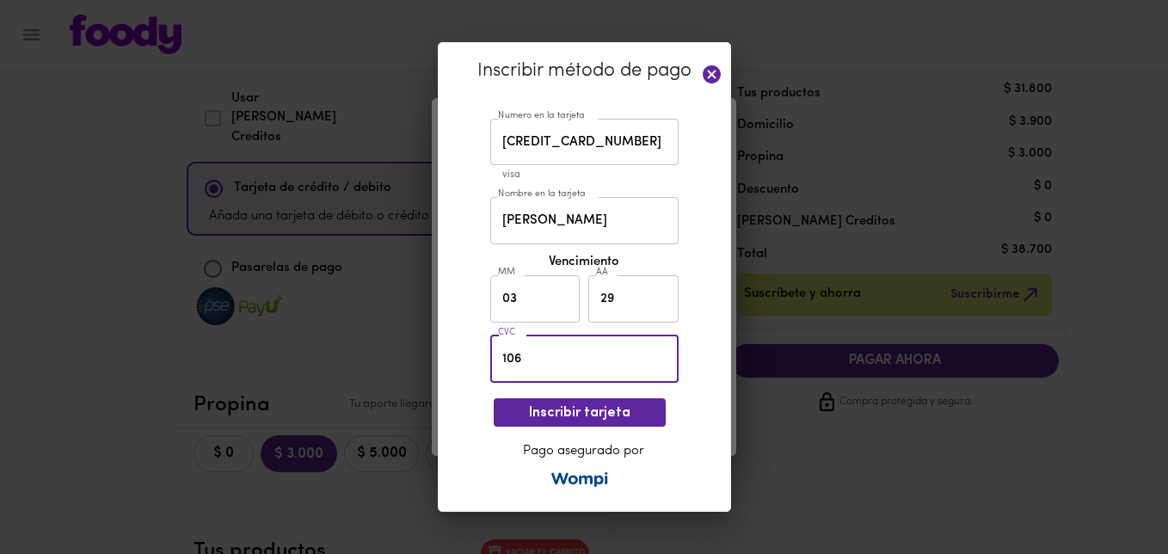
type input "106"
drag, startPoint x: 558, startPoint y: 396, endPoint x: 557, endPoint y: 408, distance: 12.1
click at [558, 398] on div "Inscribir tarjeta Pago asegurado por" at bounding box center [584, 442] width 178 height 103
click at [557, 408] on span "Inscribir tarjeta" at bounding box center [579, 413] width 144 height 16
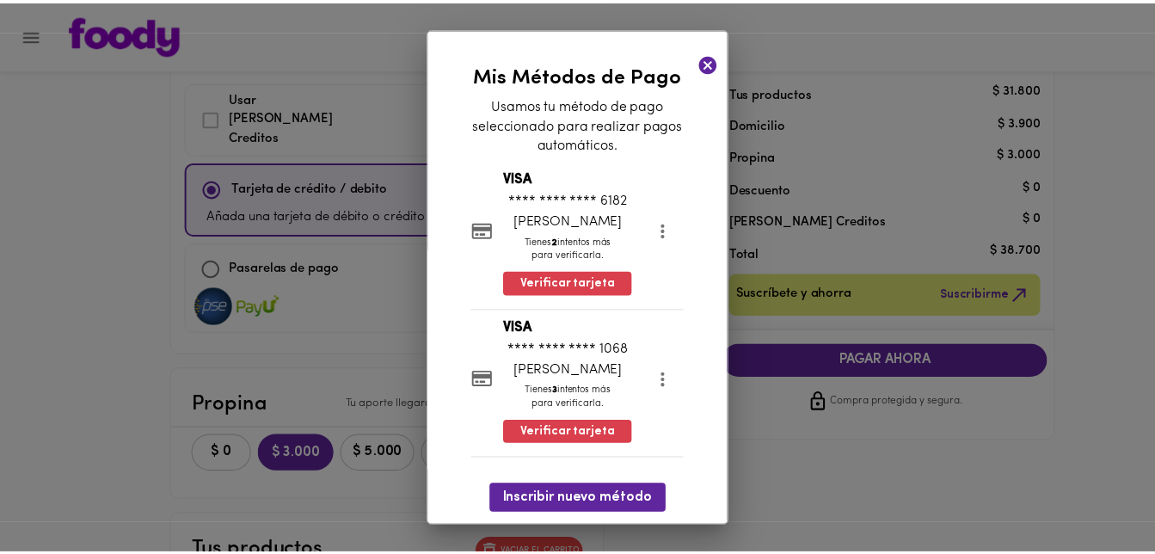
scroll to position [10, 0]
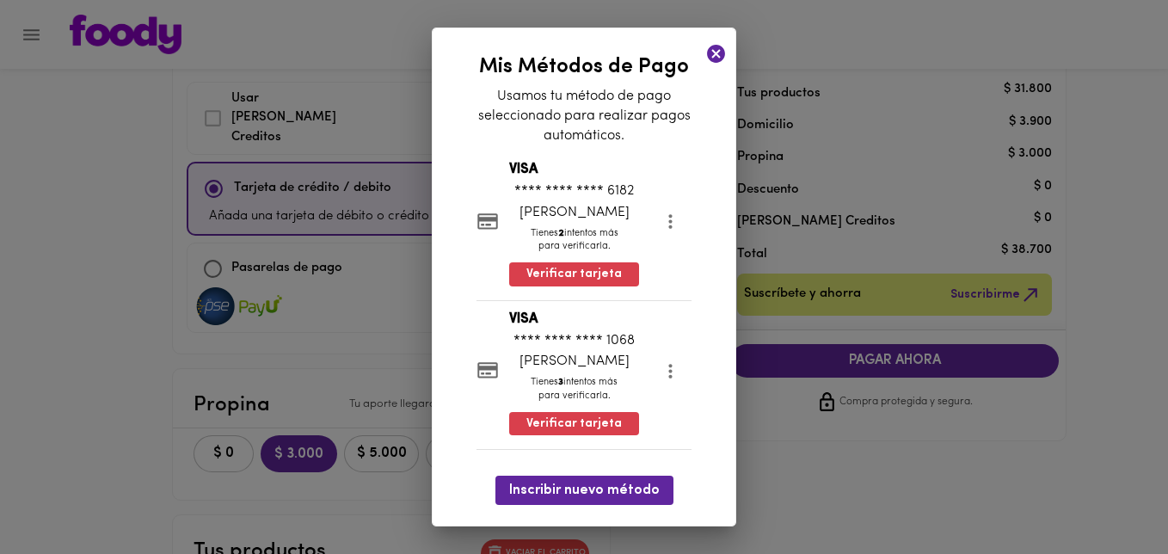
click at [711, 54] on icon at bounding box center [715, 53] width 21 height 21
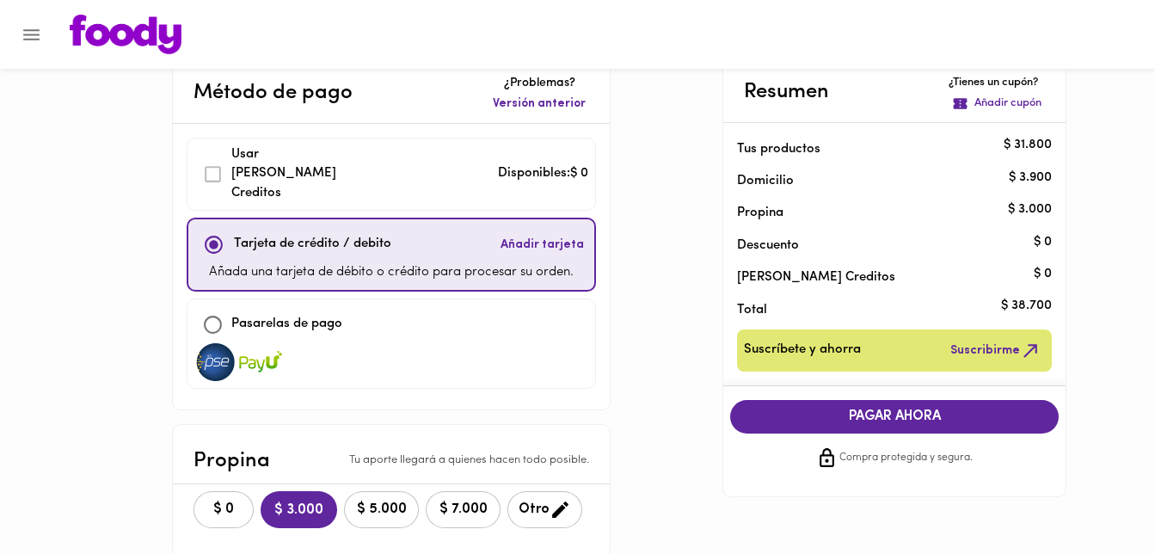
scroll to position [0, 0]
